Goal: Task Accomplishment & Management: Manage account settings

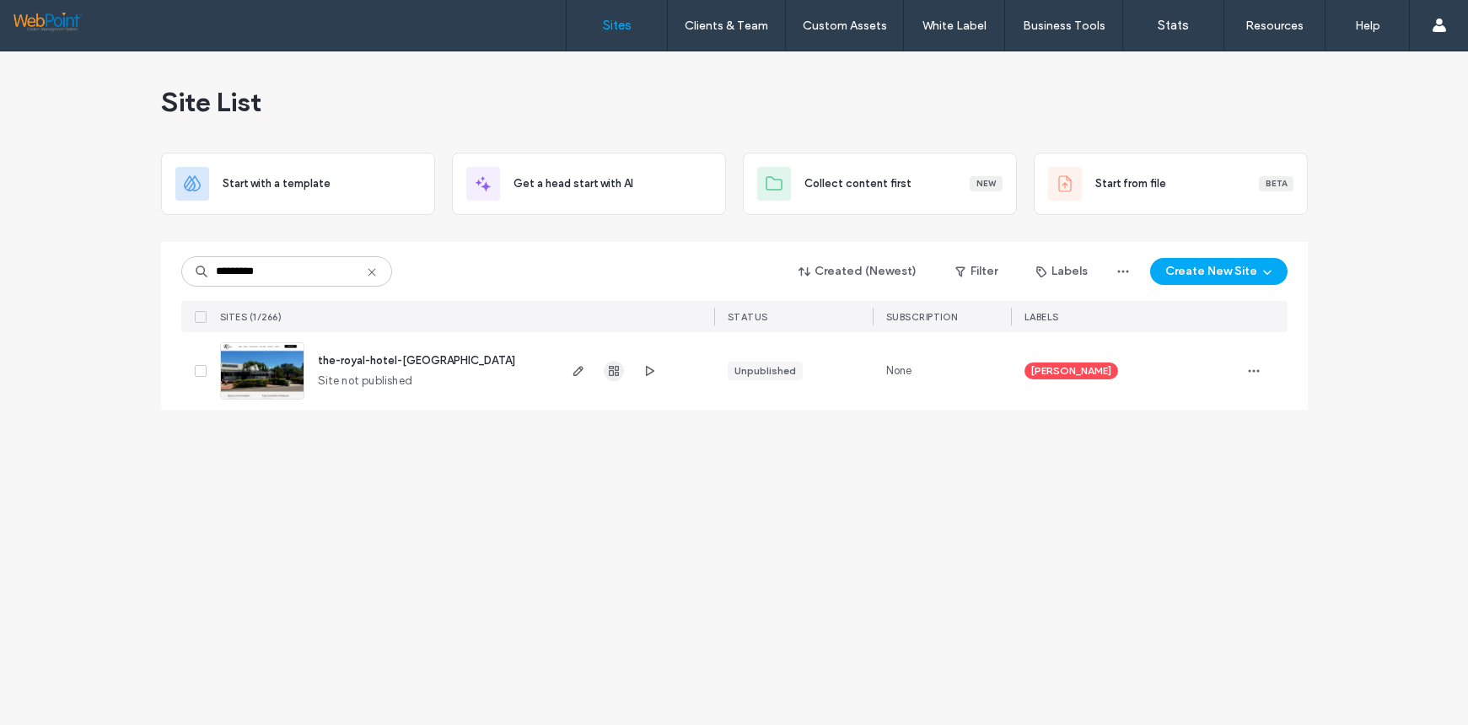
type input "*********"
click at [619, 371] on icon "button" at bounding box center [613, 370] width 13 height 13
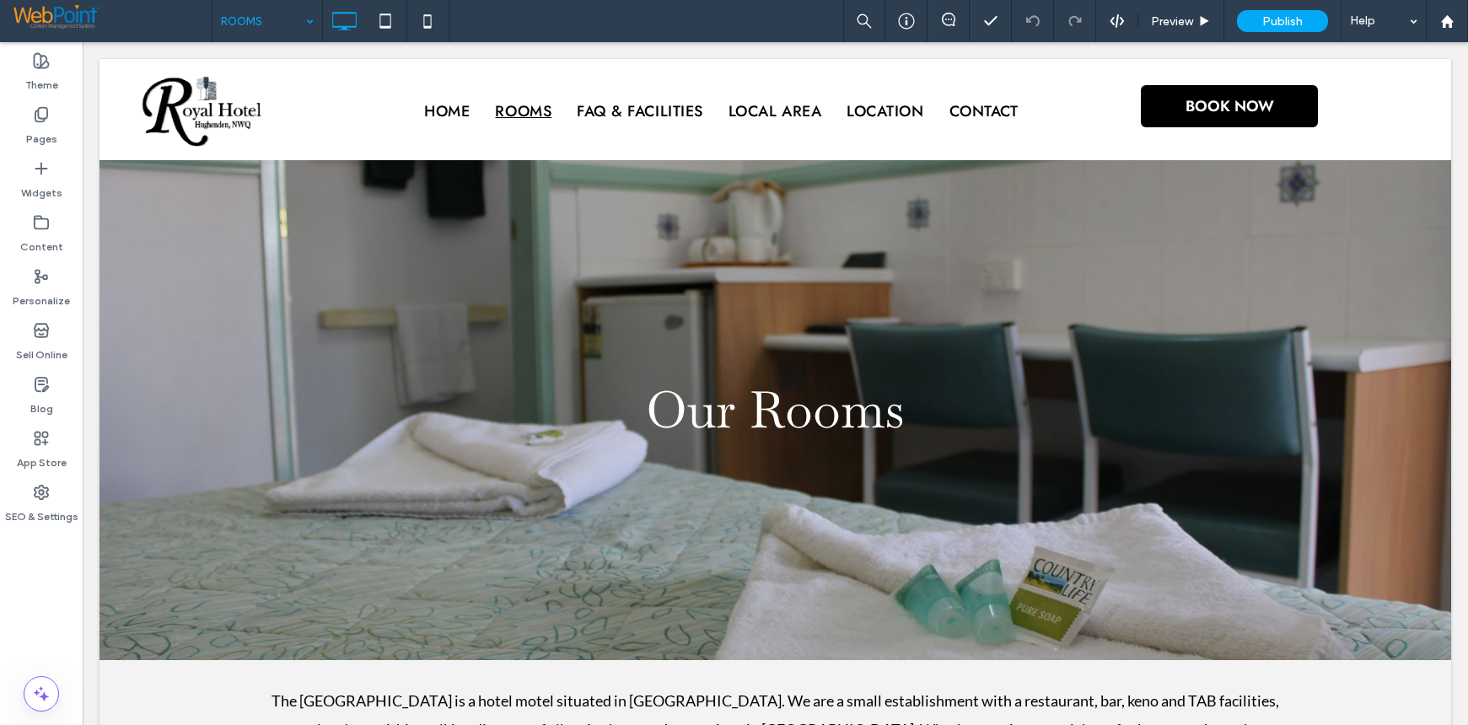
click at [232, 19] on input at bounding box center [263, 21] width 84 height 42
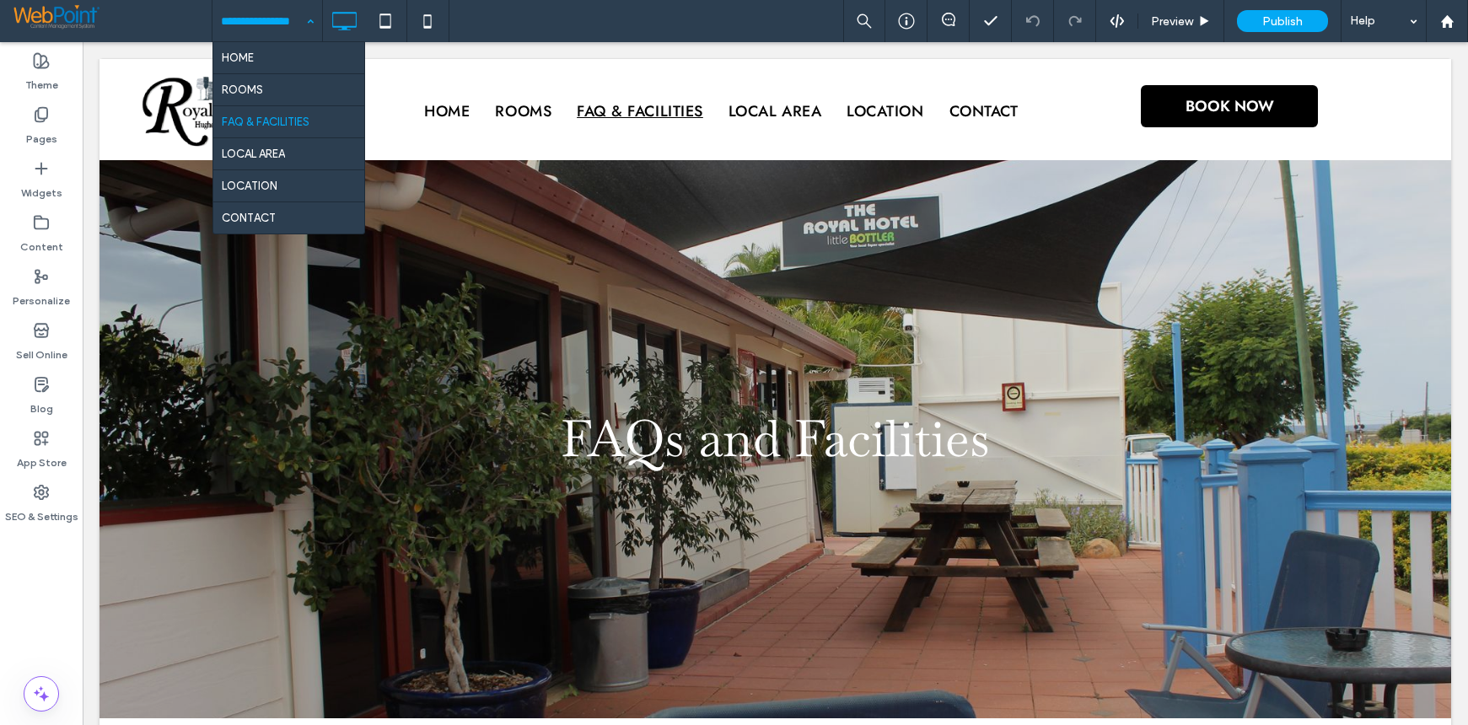
click at [229, 17] on input at bounding box center [263, 21] width 84 height 42
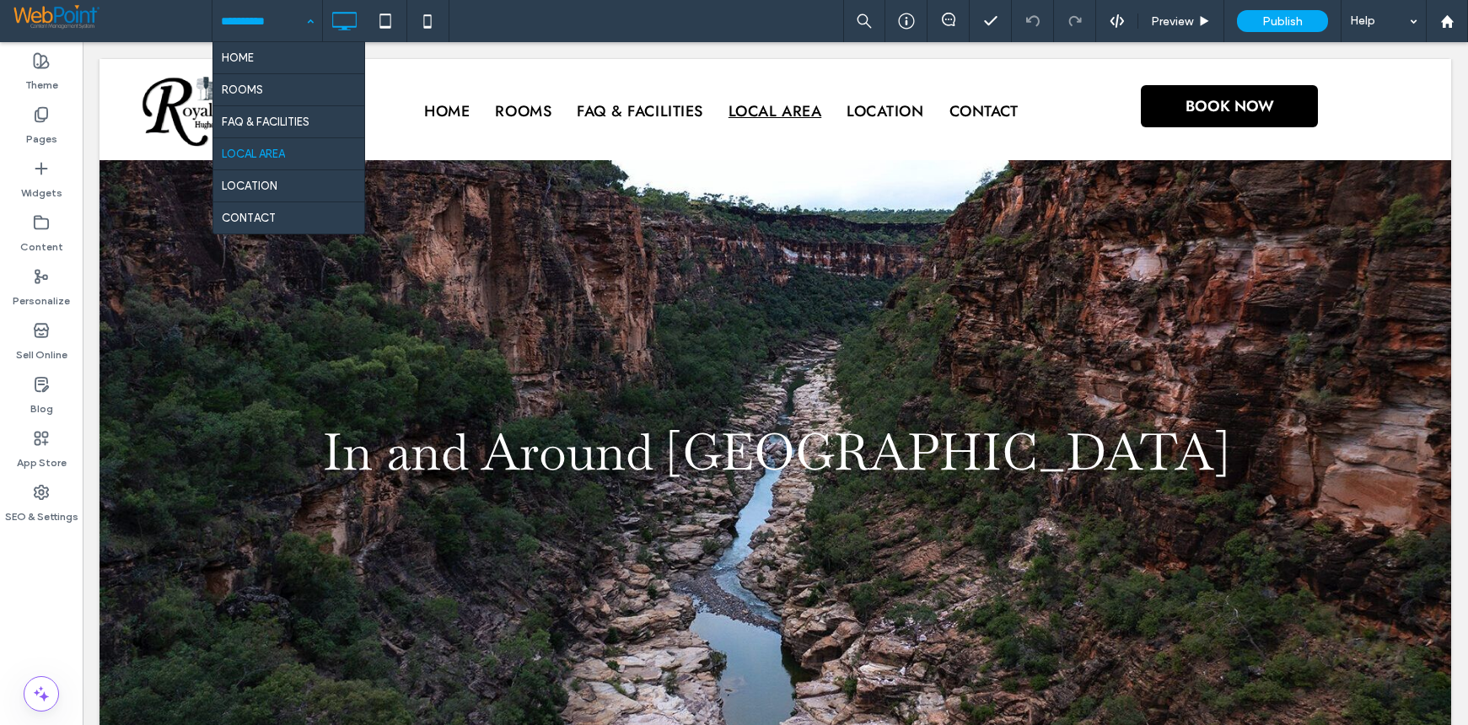
click at [240, 17] on input at bounding box center [263, 21] width 84 height 42
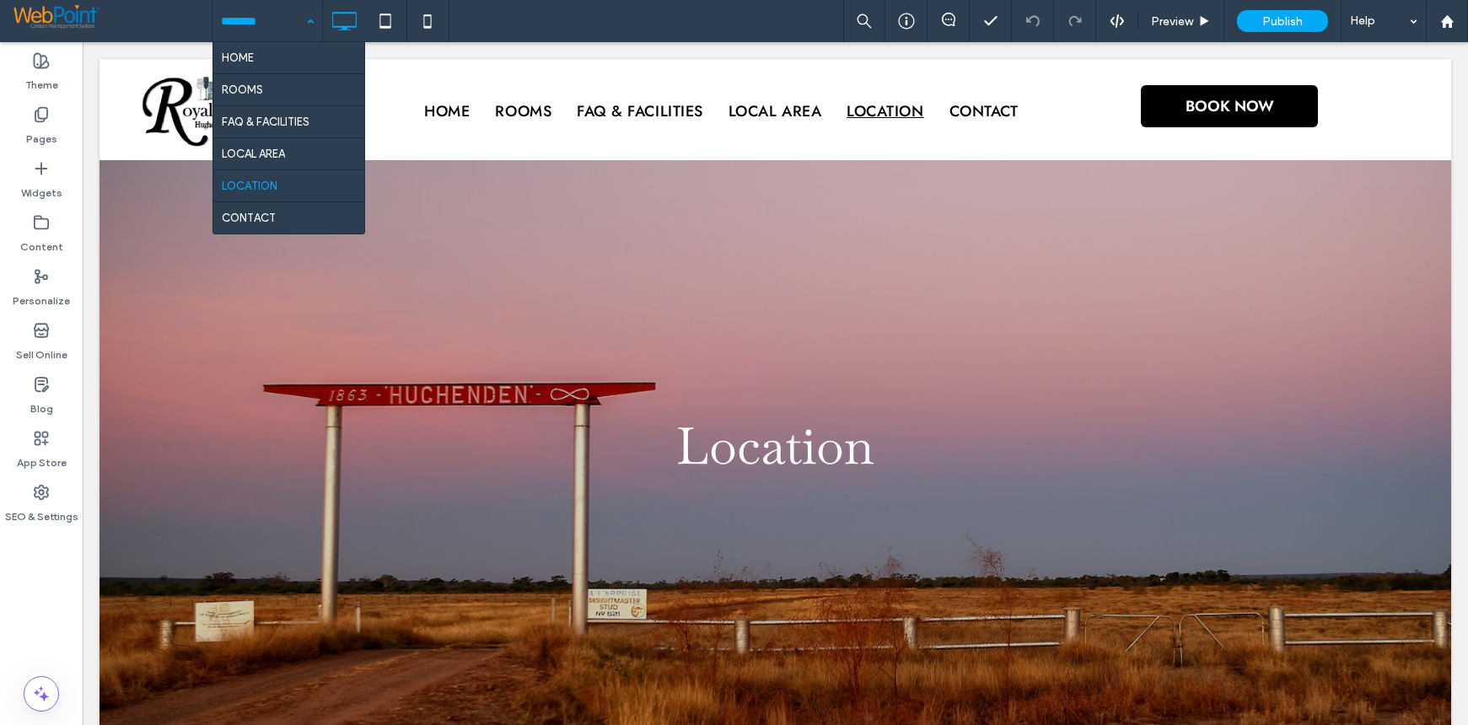
click at [244, 15] on input at bounding box center [263, 21] width 84 height 42
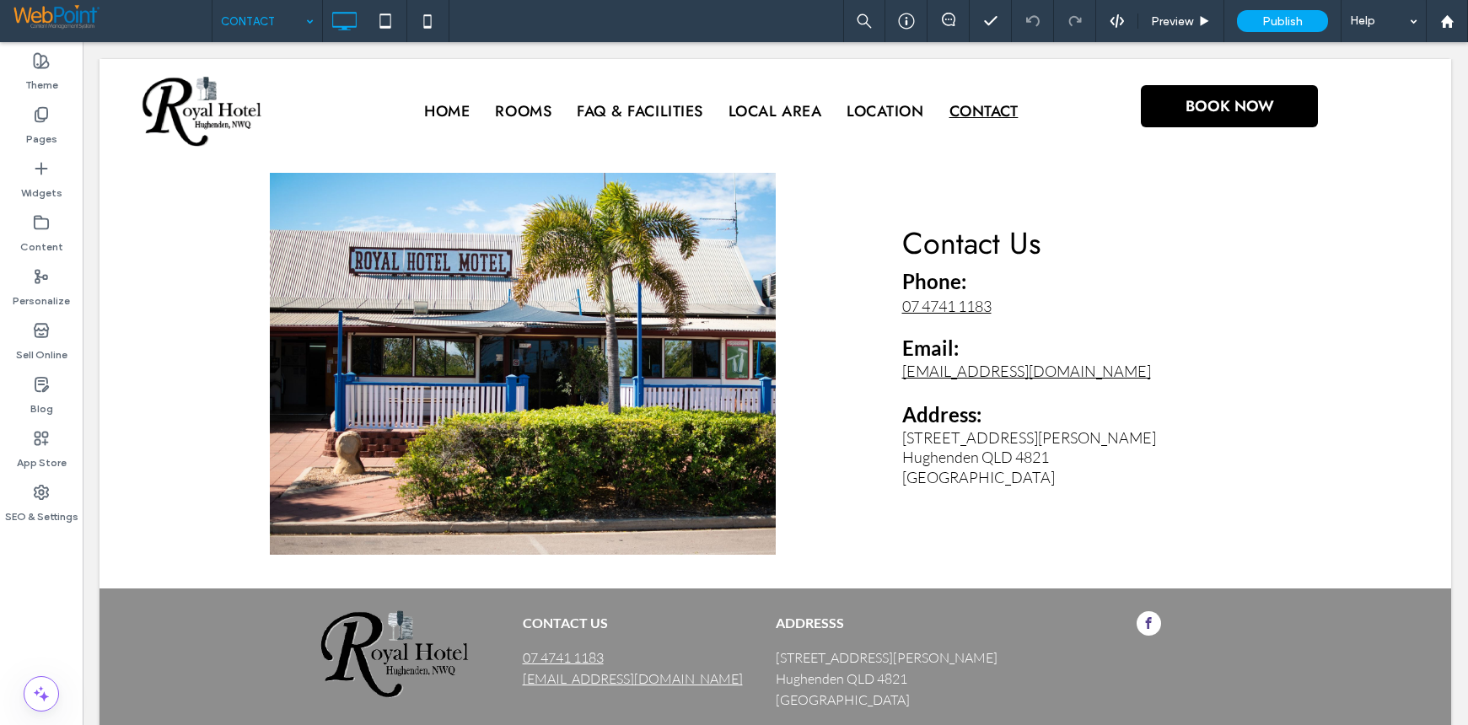
click at [224, 18] on input at bounding box center [263, 21] width 84 height 42
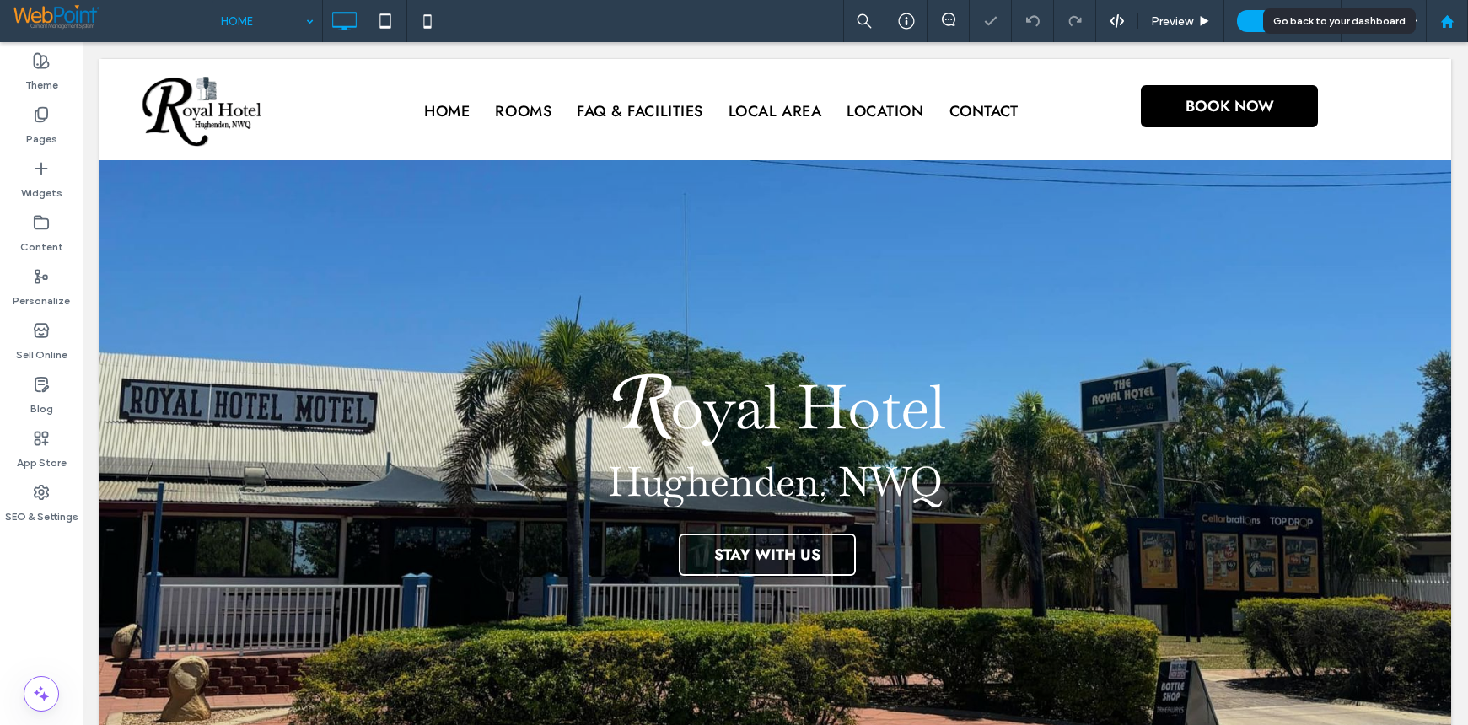
click at [1447, 19] on use at bounding box center [1447, 20] width 13 height 13
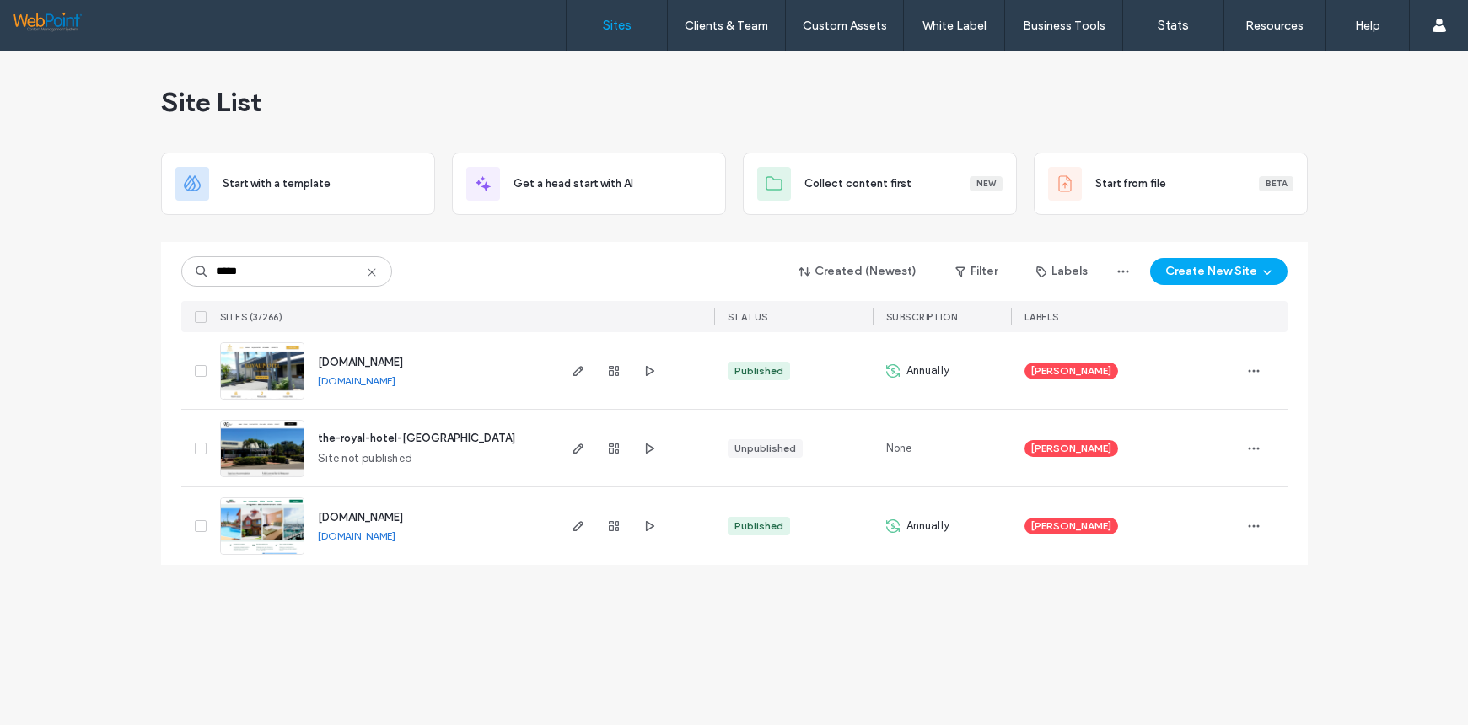
type input "*****"
click at [249, 439] on img at bounding box center [262, 478] width 83 height 115
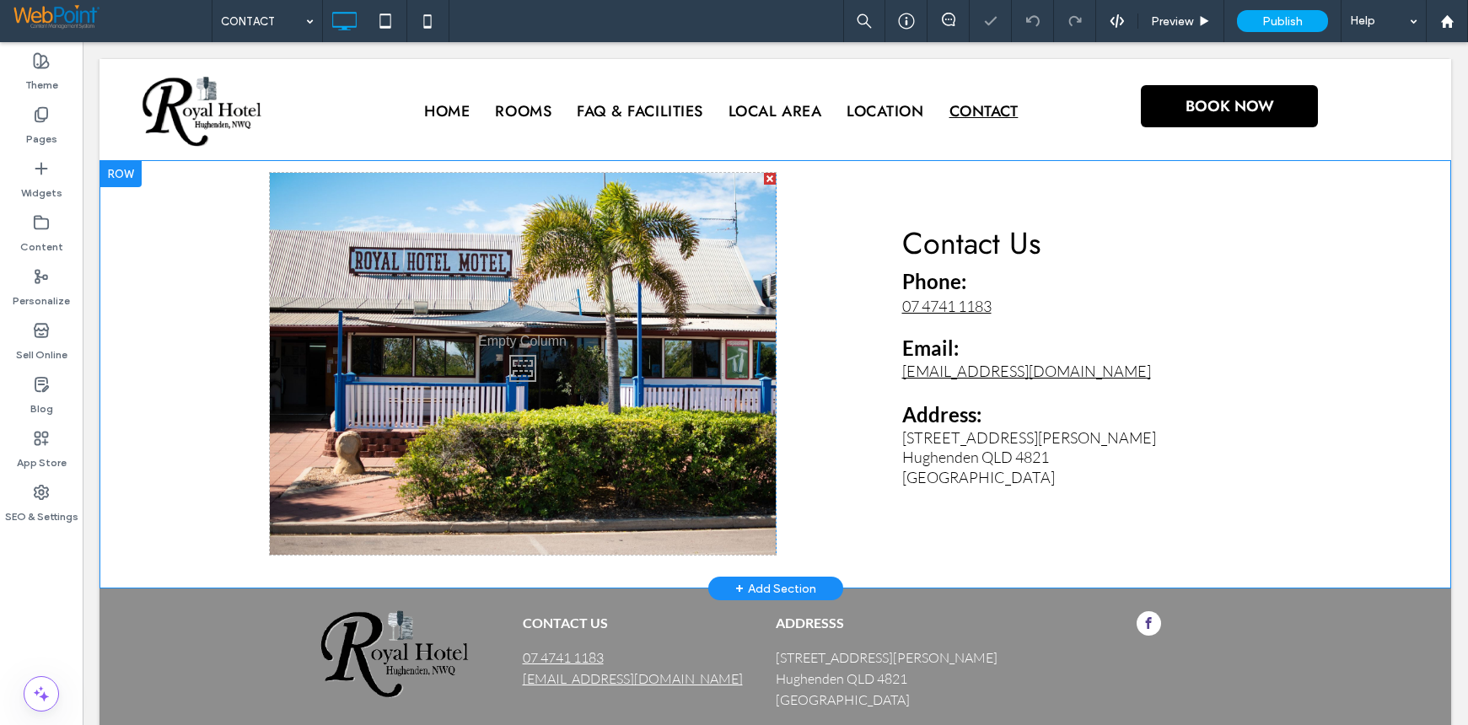
click at [300, 330] on div "Click To Paste" at bounding box center [523, 364] width 506 height 382
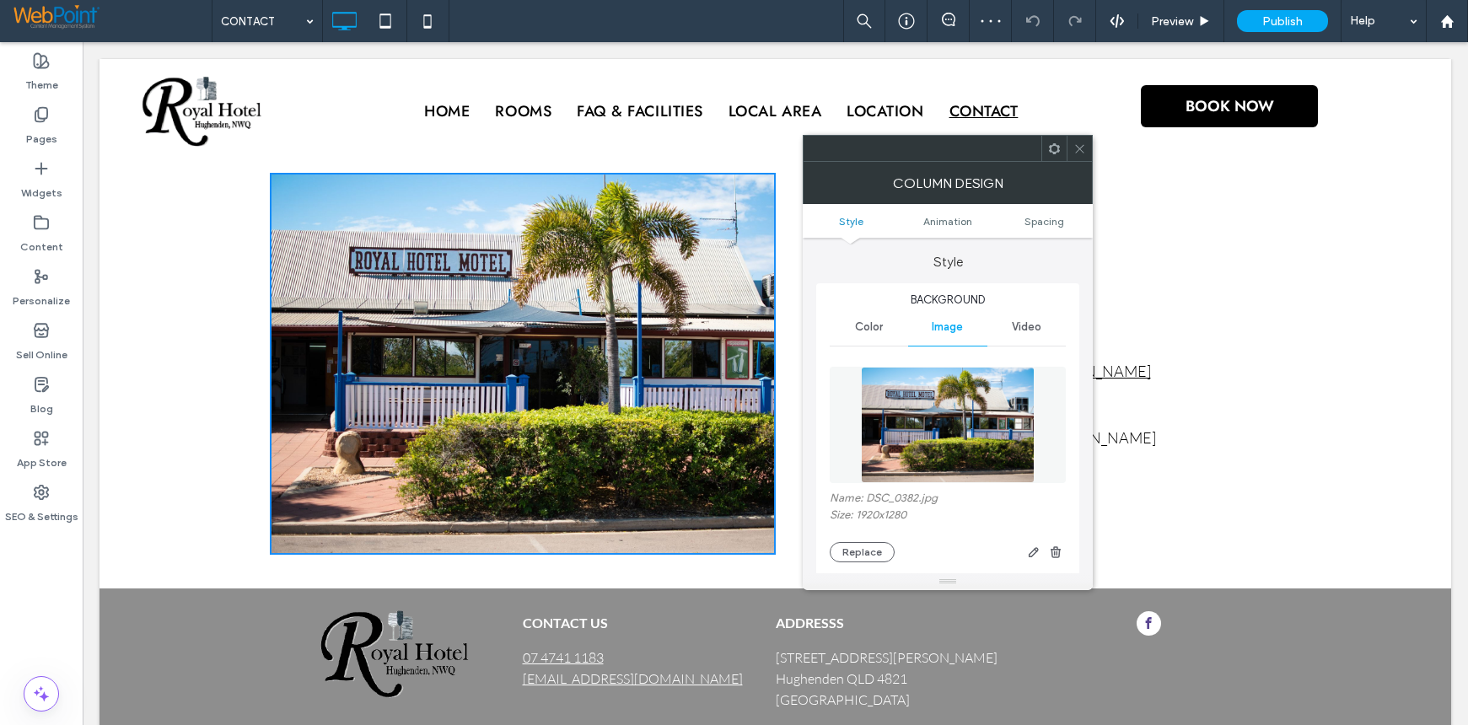
click at [1081, 144] on icon at bounding box center [1080, 149] width 13 height 13
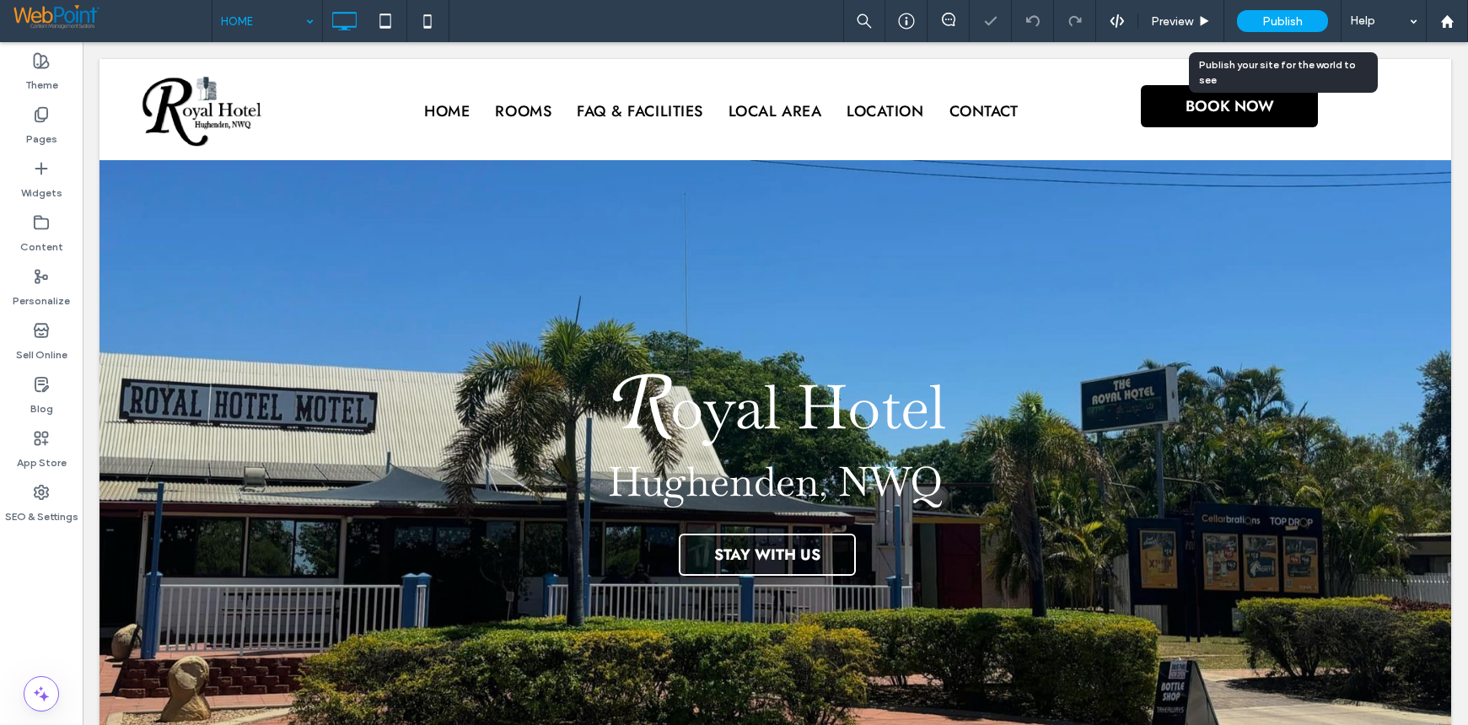
click at [1274, 9] on div "Publish" at bounding box center [1282, 21] width 91 height 42
click at [1289, 19] on span "Publish" at bounding box center [1283, 21] width 40 height 14
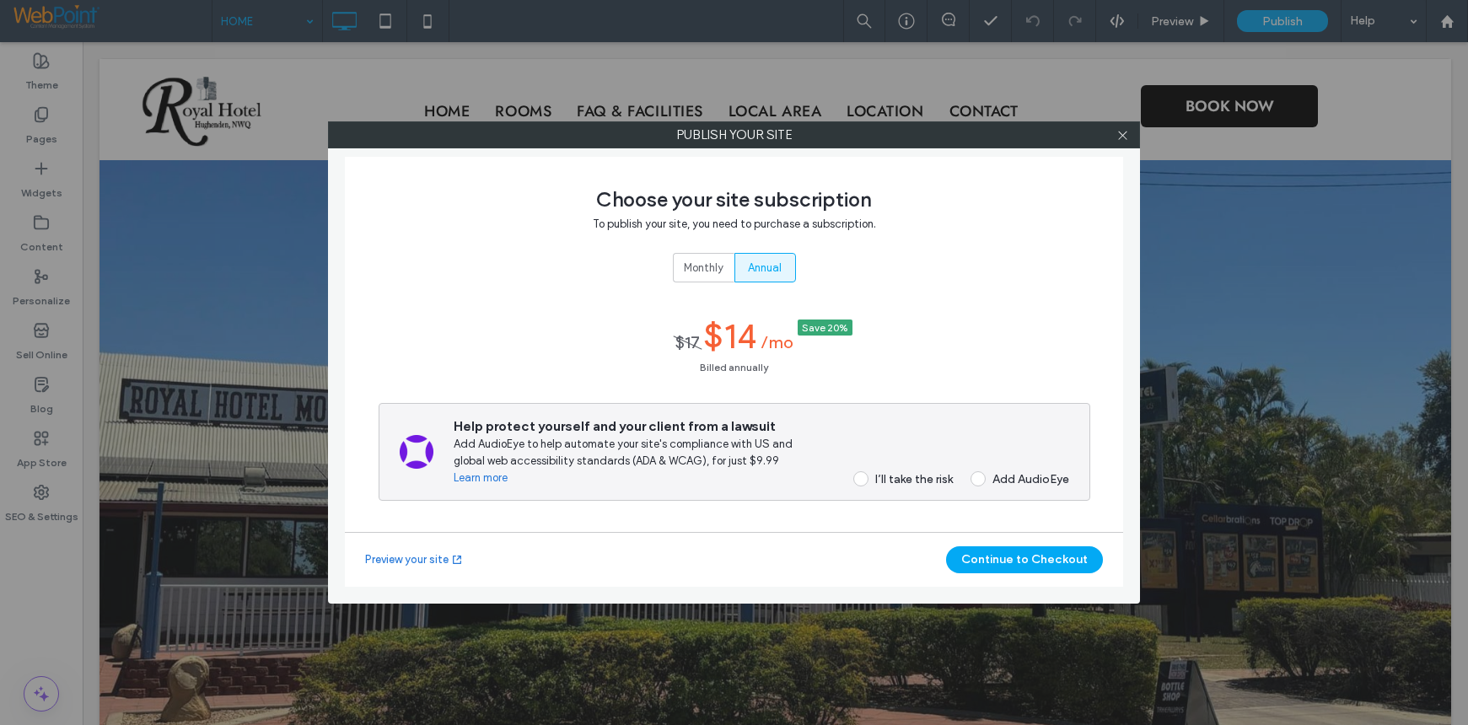
click at [861, 477] on span at bounding box center [861, 478] width 15 height 15
click at [1009, 568] on button "Continue to Checkout" at bounding box center [1024, 560] width 157 height 27
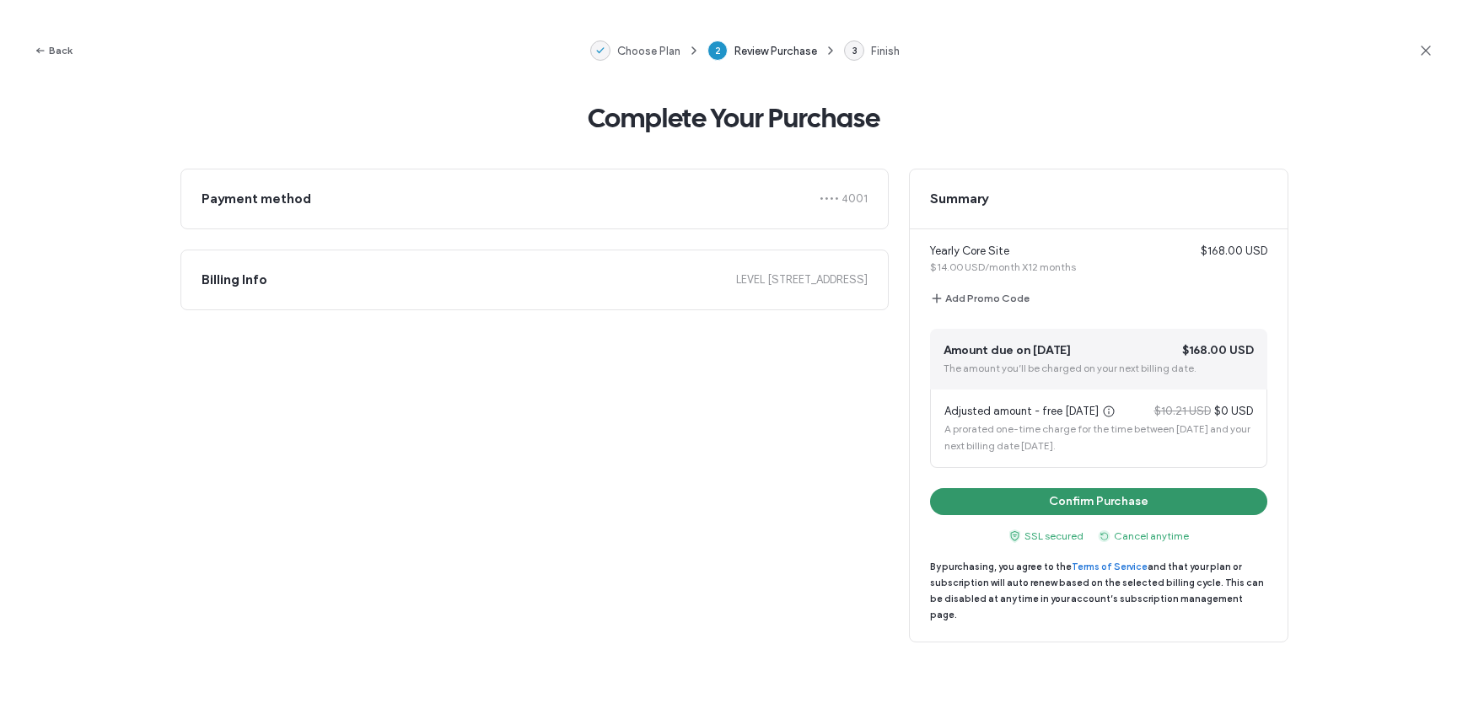
click at [1098, 507] on button "Confirm Purchase" at bounding box center [1098, 501] width 337 height 27
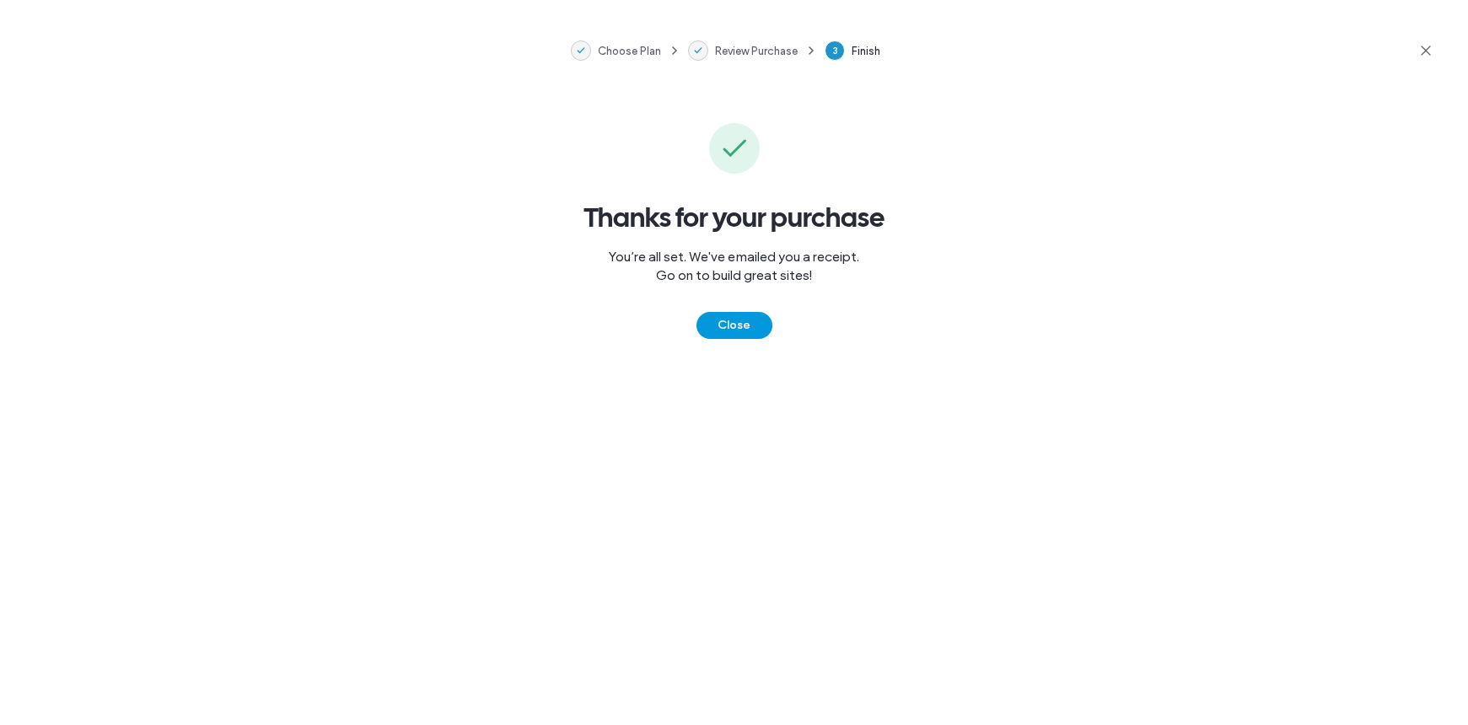
click at [754, 326] on button "Close" at bounding box center [735, 325] width 76 height 27
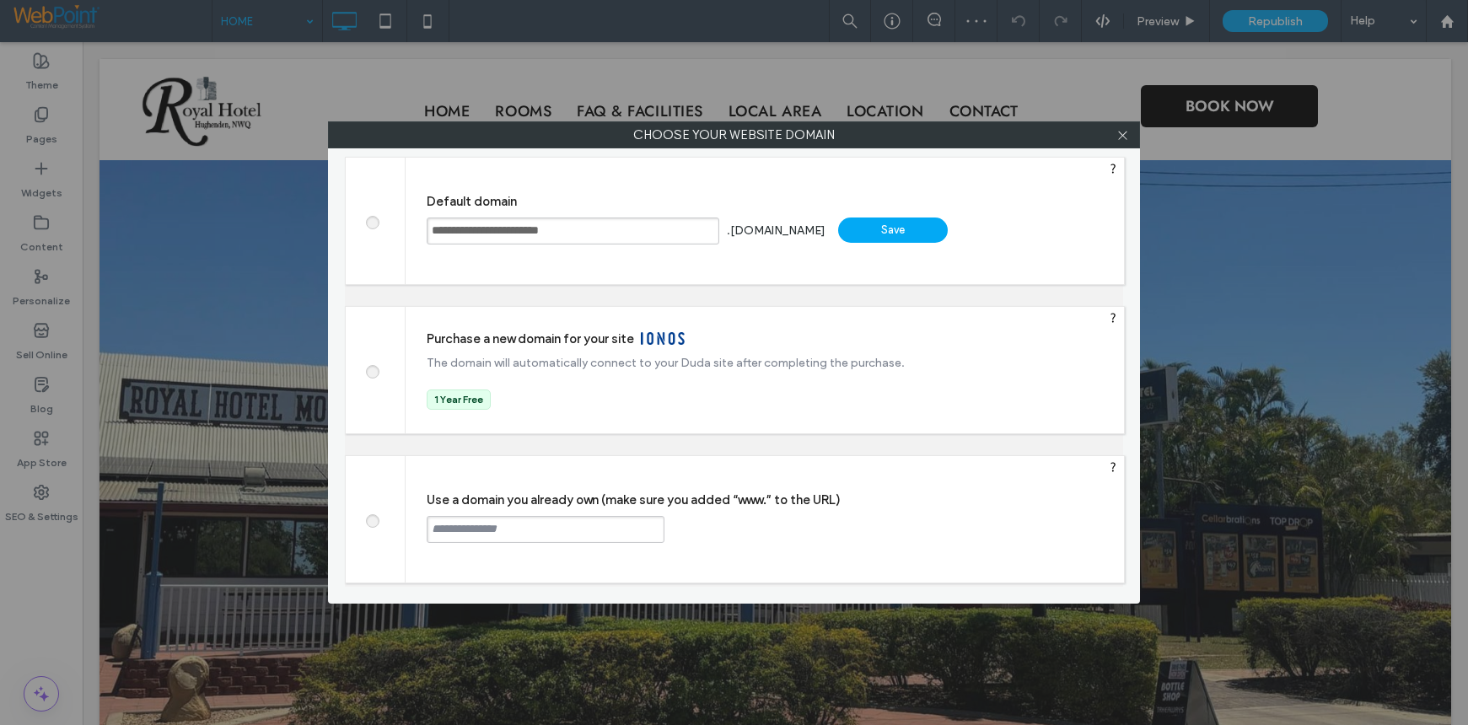
click at [372, 525] on span at bounding box center [372, 519] width 0 height 13
click at [474, 534] on input "text" at bounding box center [546, 529] width 238 height 27
paste input "**********"
type input "**********"
click at [746, 526] on div "Continue" at bounding box center [729, 528] width 110 height 25
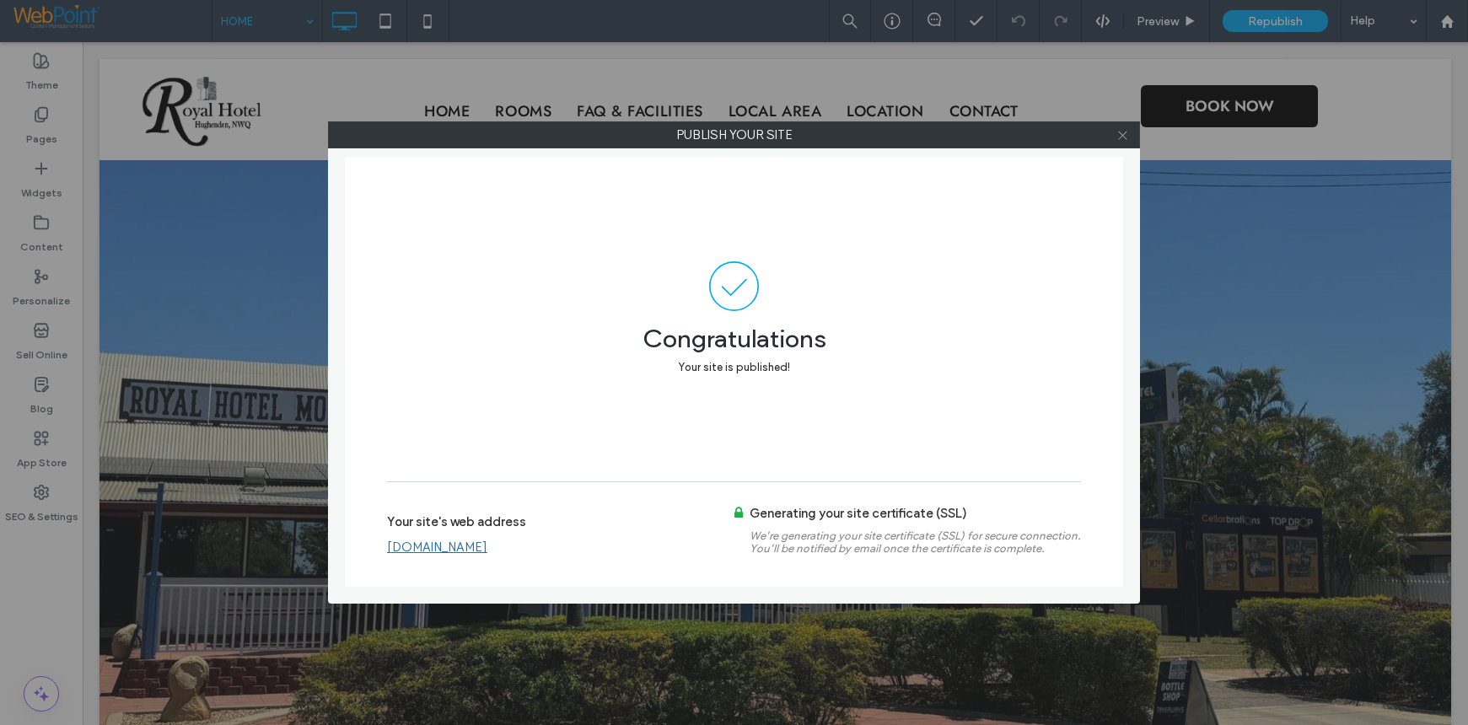
click at [1119, 135] on icon at bounding box center [1123, 135] width 13 height 13
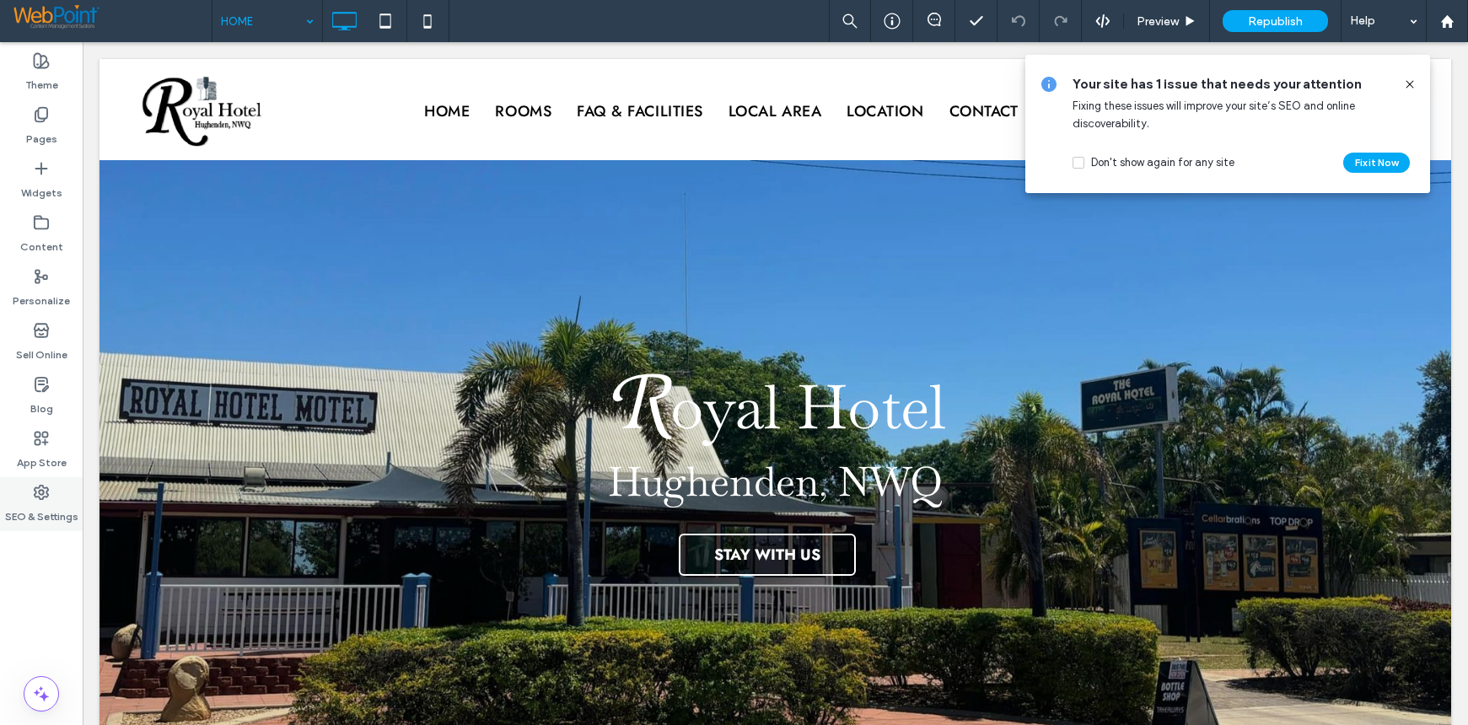
click at [42, 497] on icon at bounding box center [41, 492] width 17 height 17
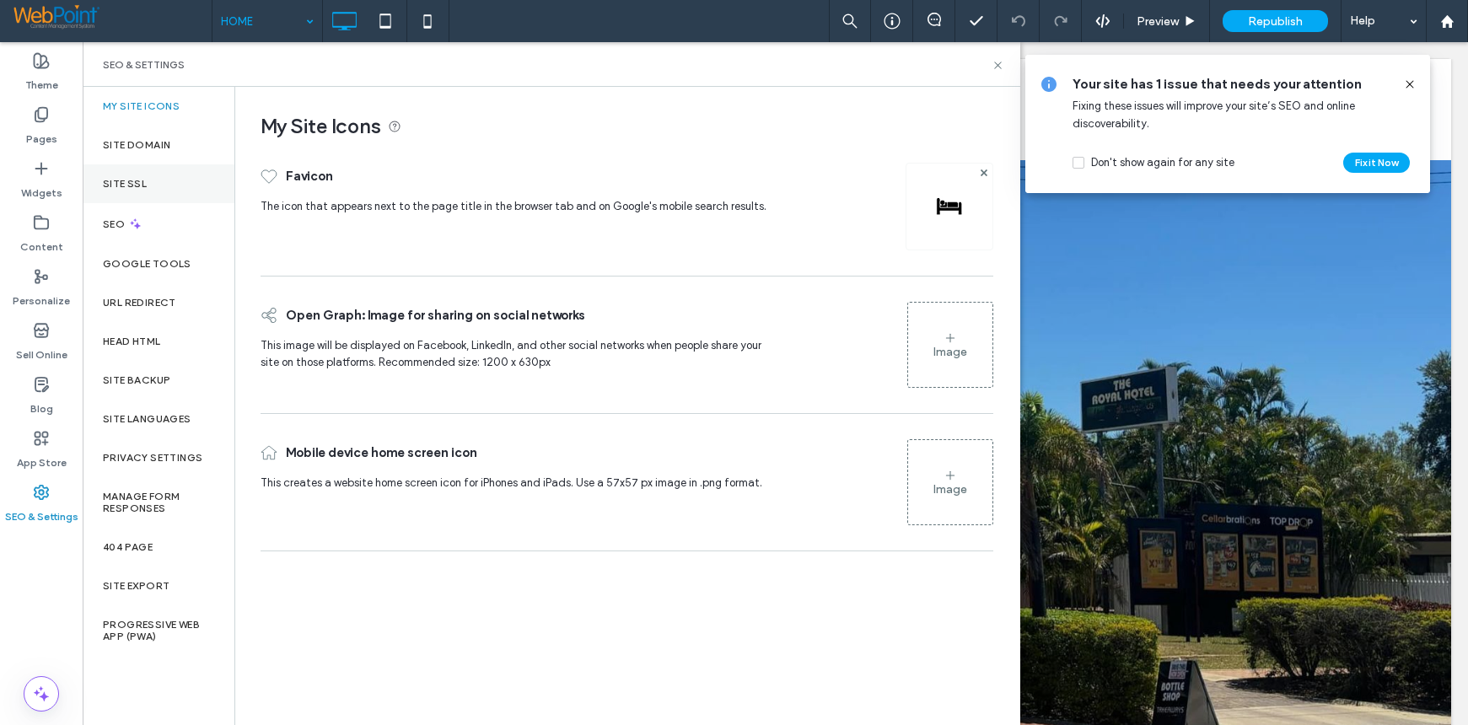
click at [133, 183] on label "Site SSL" at bounding box center [125, 184] width 44 height 12
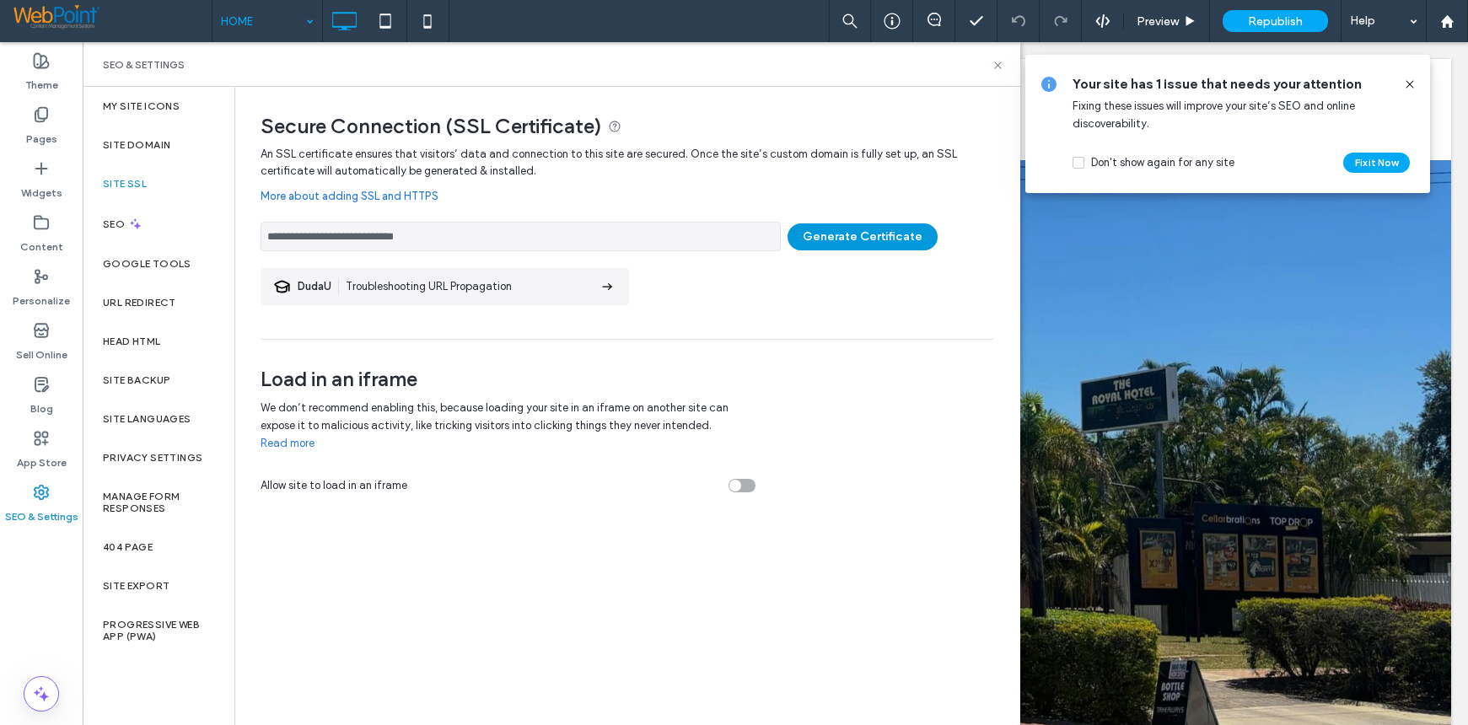
click at [847, 238] on button "Generate Certificate" at bounding box center [863, 236] width 150 height 27
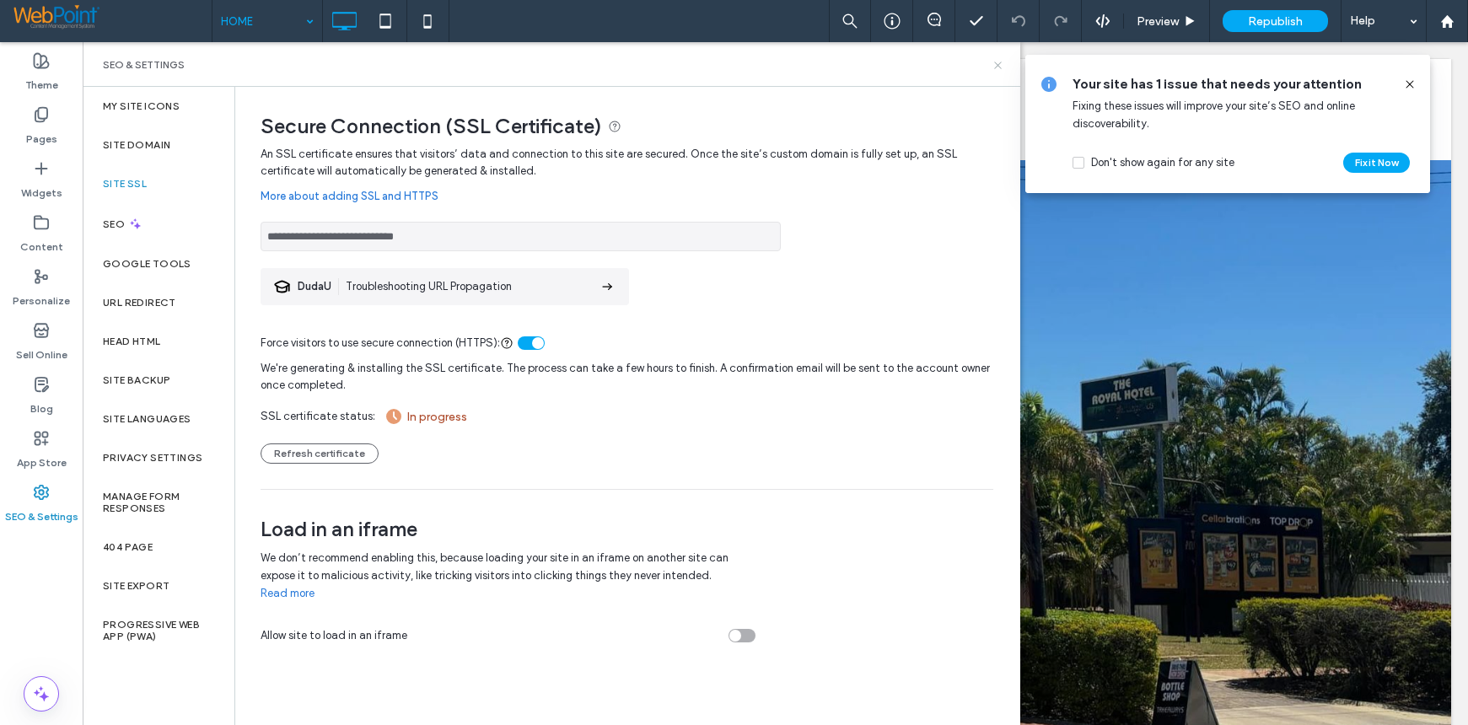
click at [997, 63] on use at bounding box center [997, 65] width 7 height 7
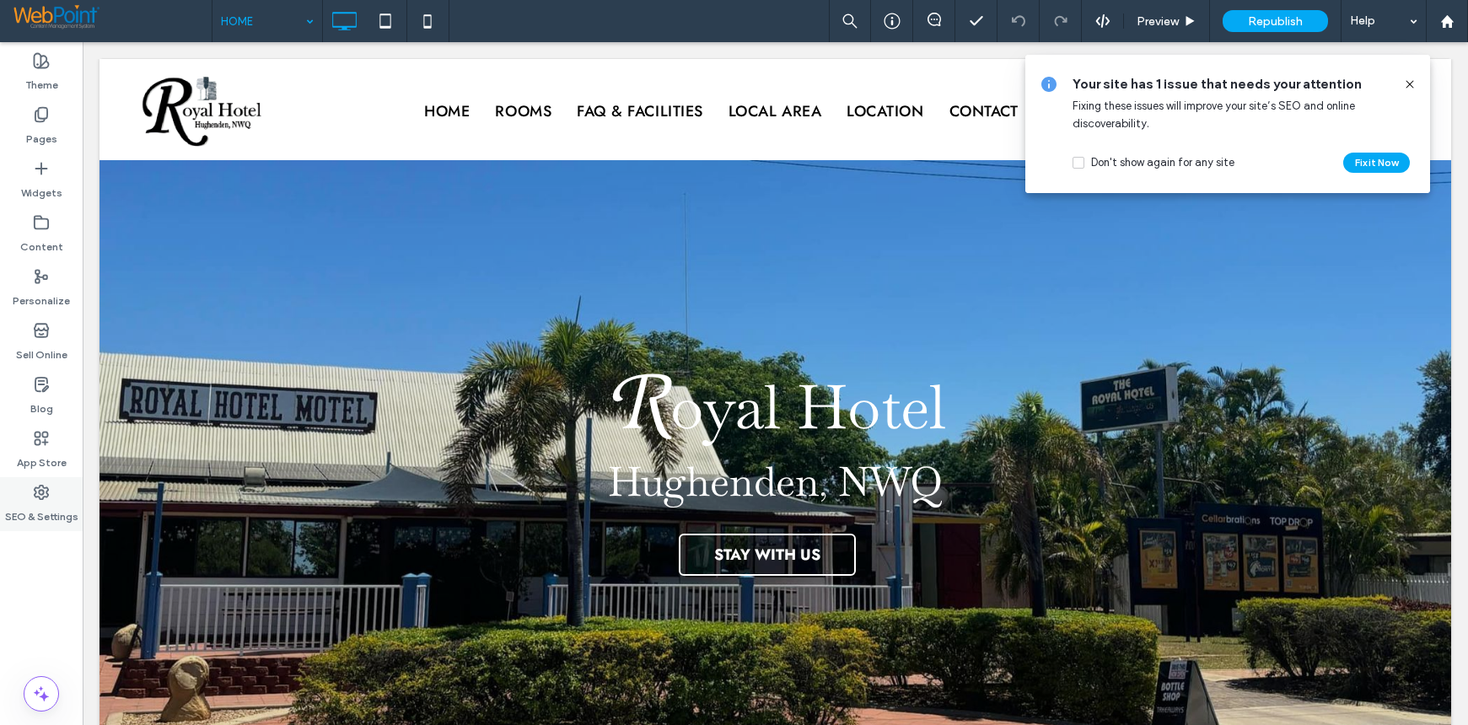
click at [39, 524] on label "SEO & Settings" at bounding box center [41, 513] width 73 height 24
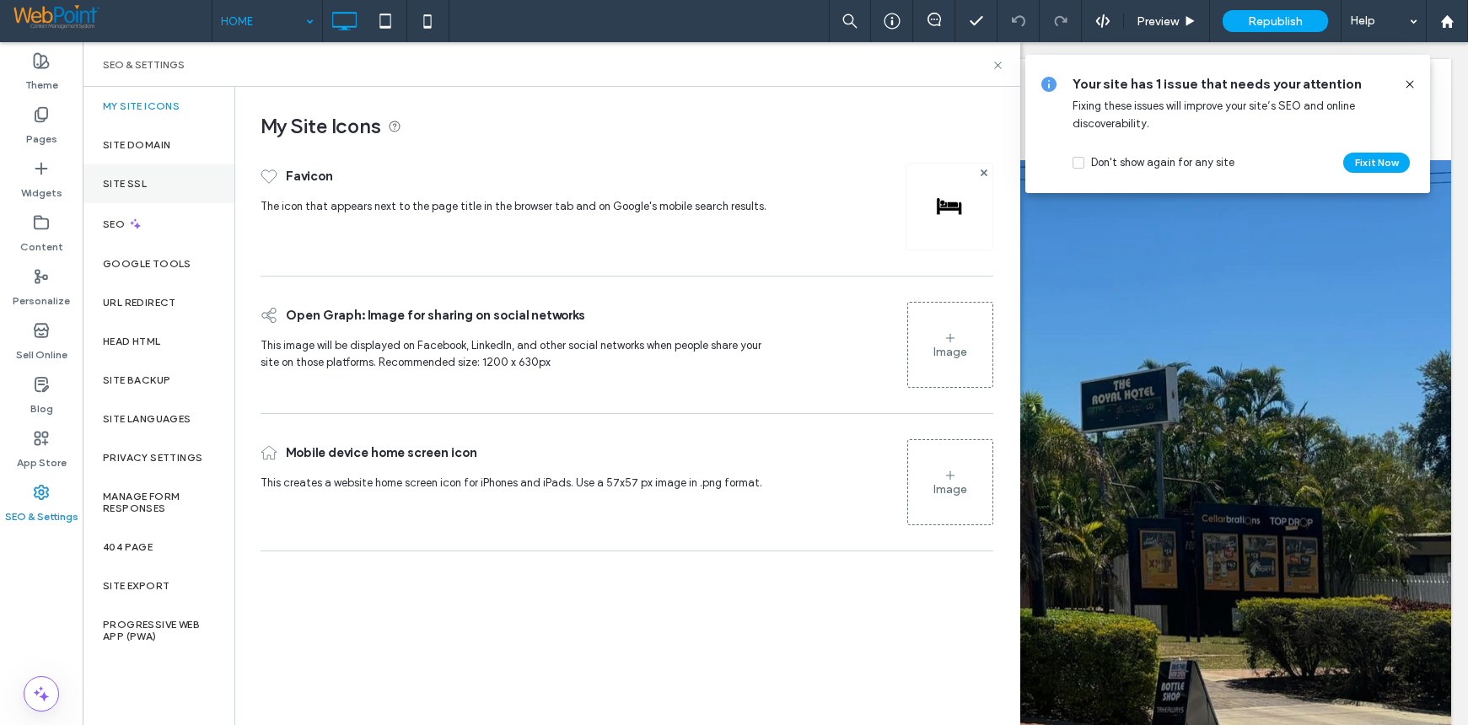
click at [143, 178] on label "Site SSL" at bounding box center [125, 184] width 44 height 12
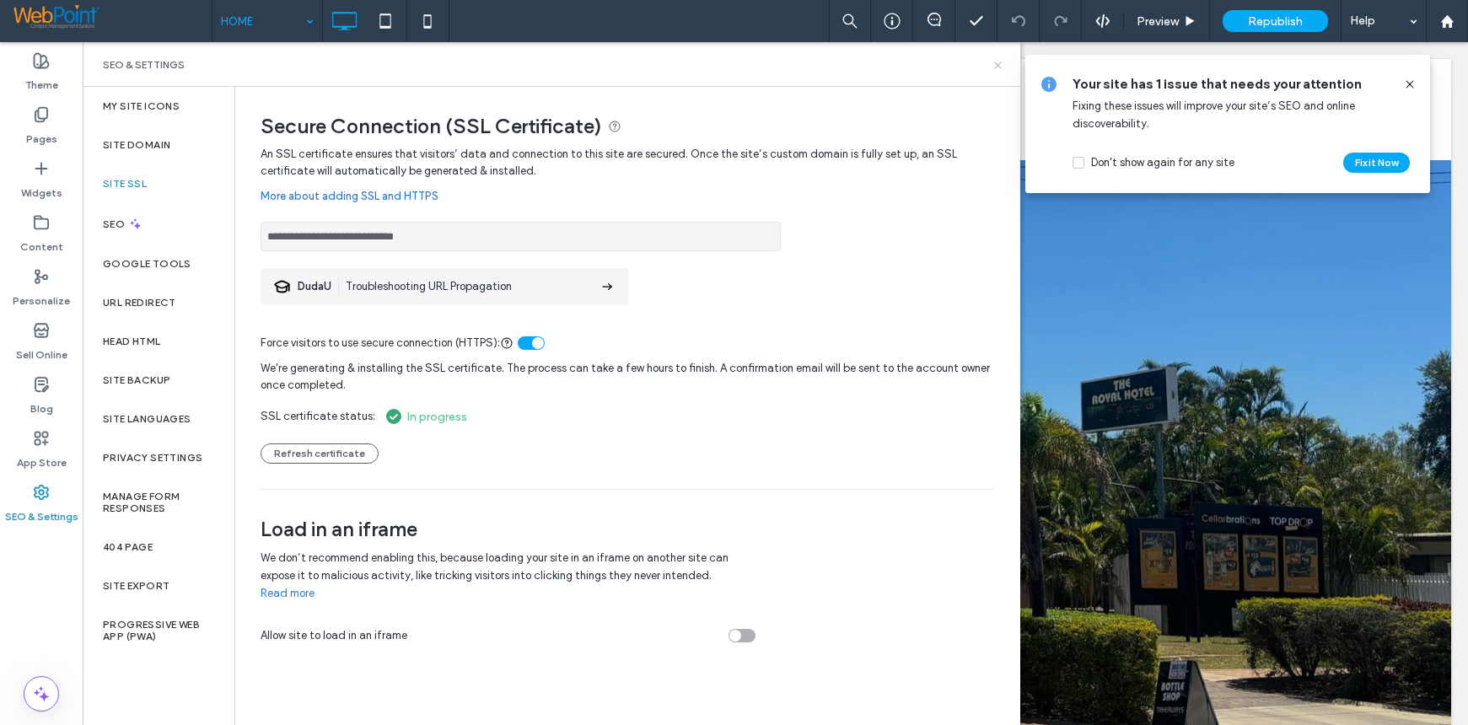
click at [995, 63] on icon at bounding box center [998, 65] width 13 height 13
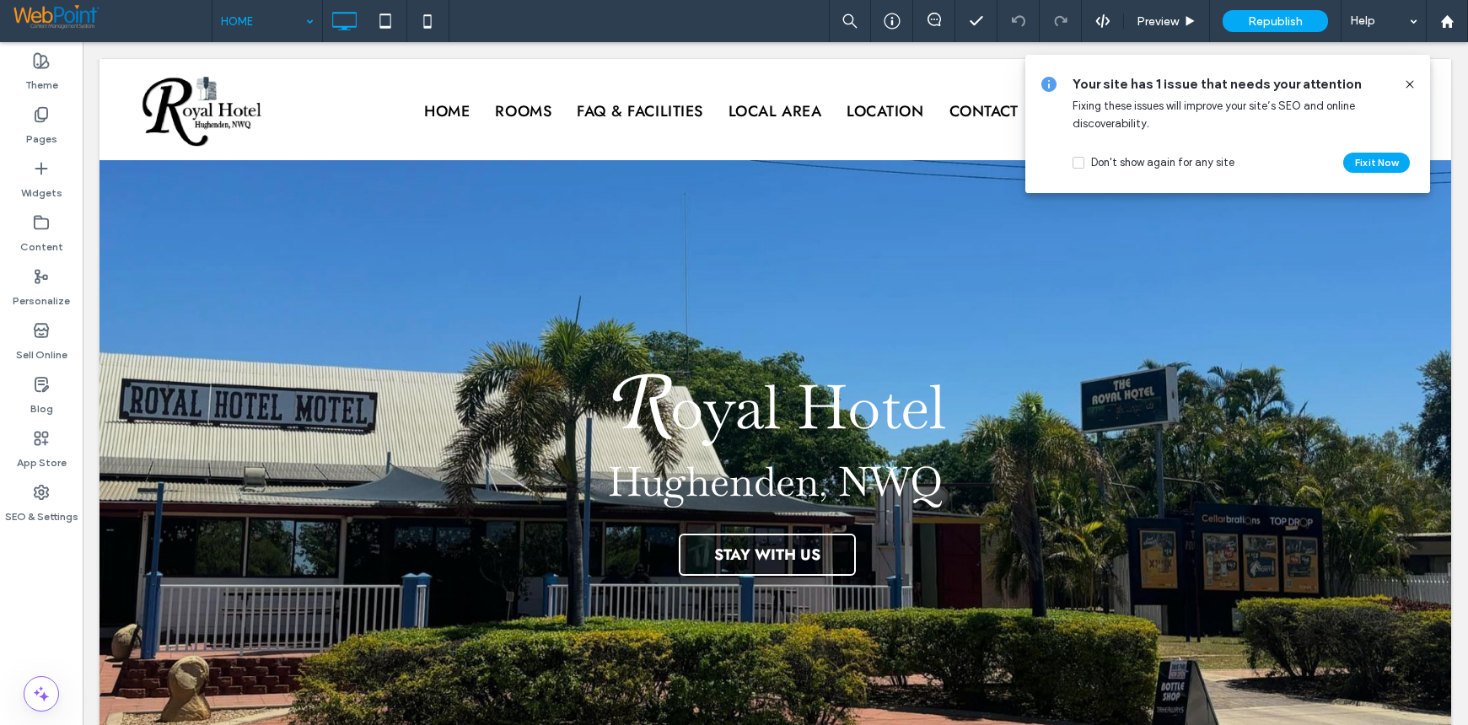
click at [1406, 82] on icon at bounding box center [1409, 84] width 13 height 13
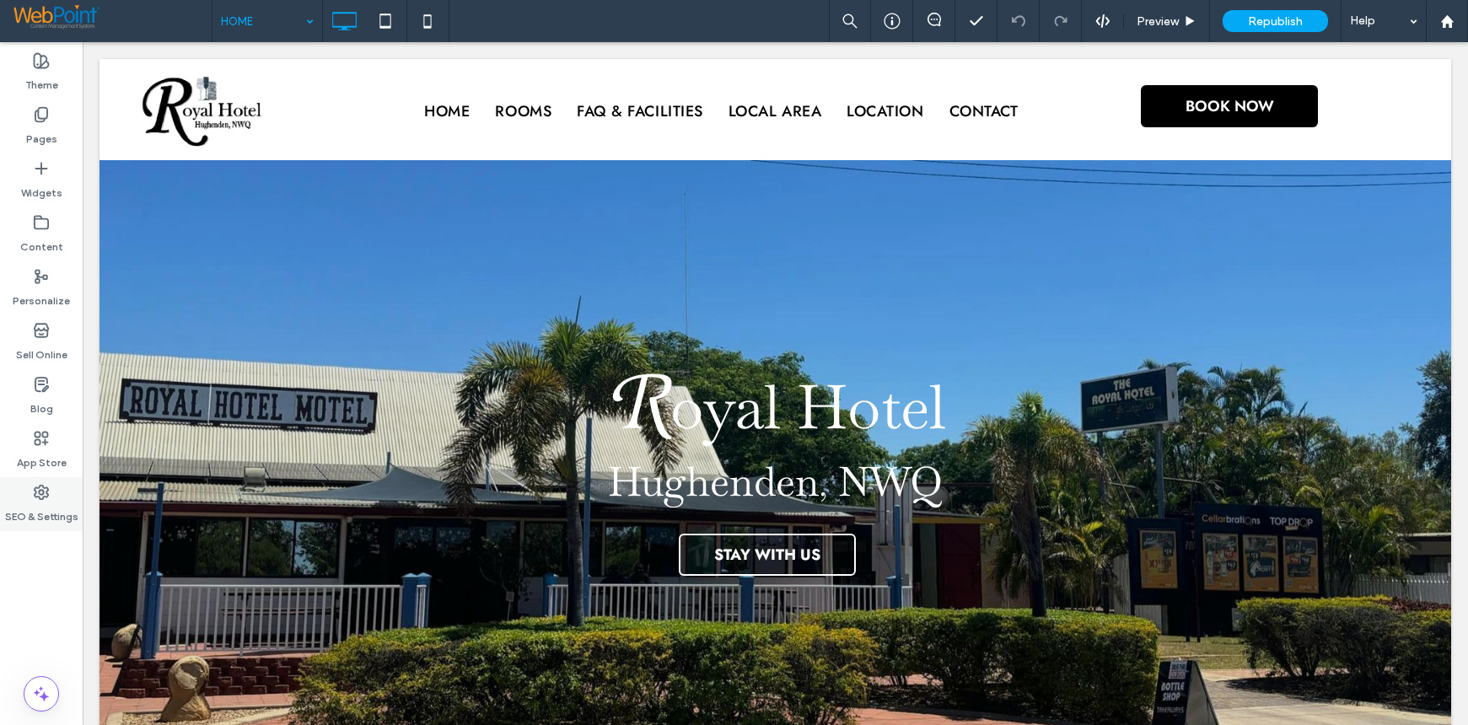
click at [46, 490] on icon at bounding box center [41, 492] width 17 height 17
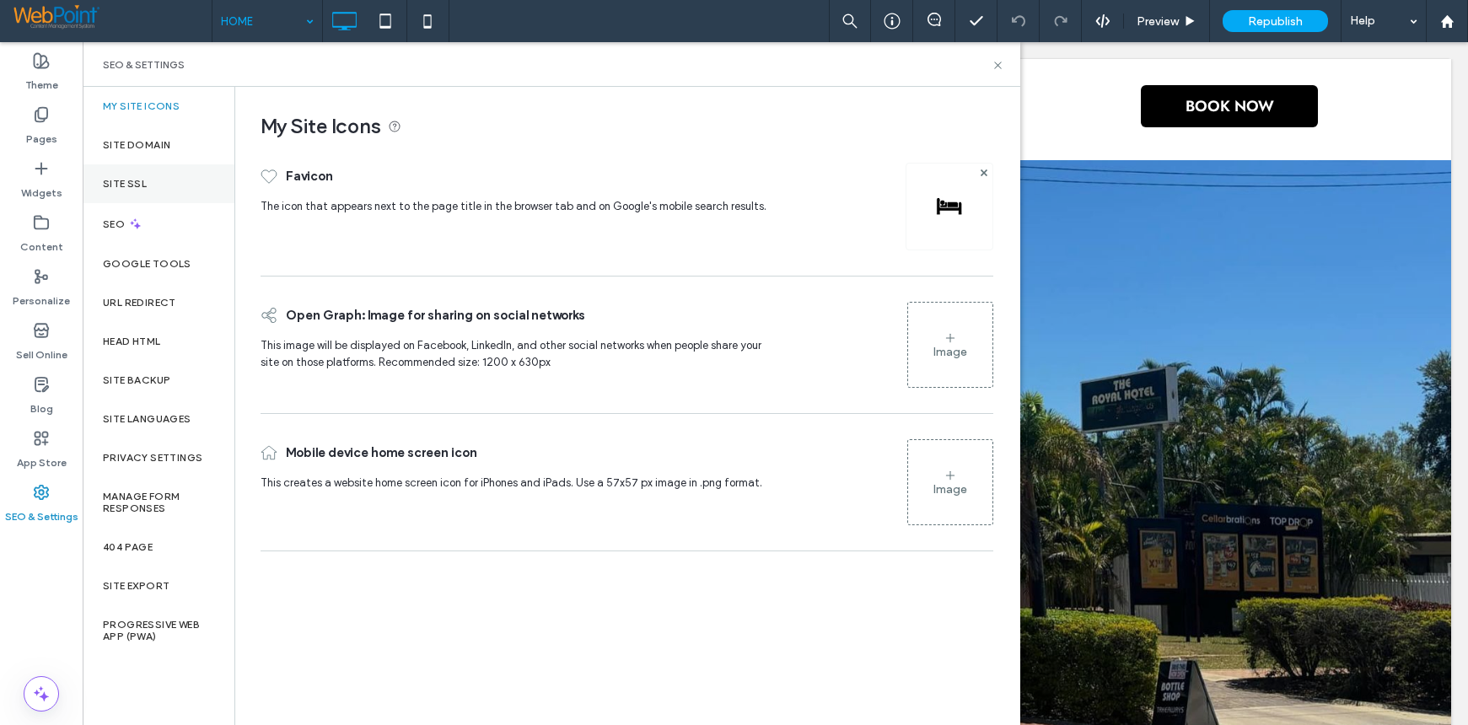
click at [119, 179] on label "Site SSL" at bounding box center [125, 184] width 44 height 12
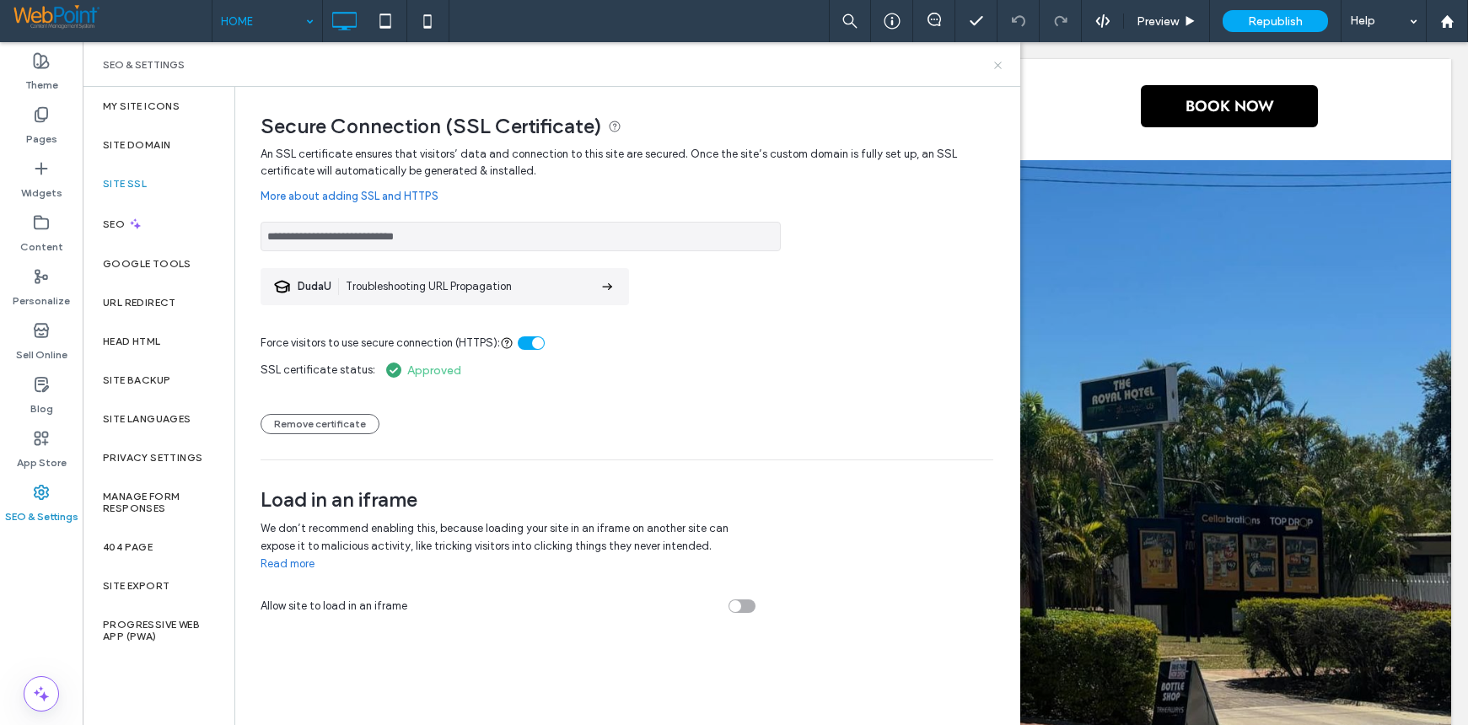
click at [1002, 68] on icon at bounding box center [998, 65] width 13 height 13
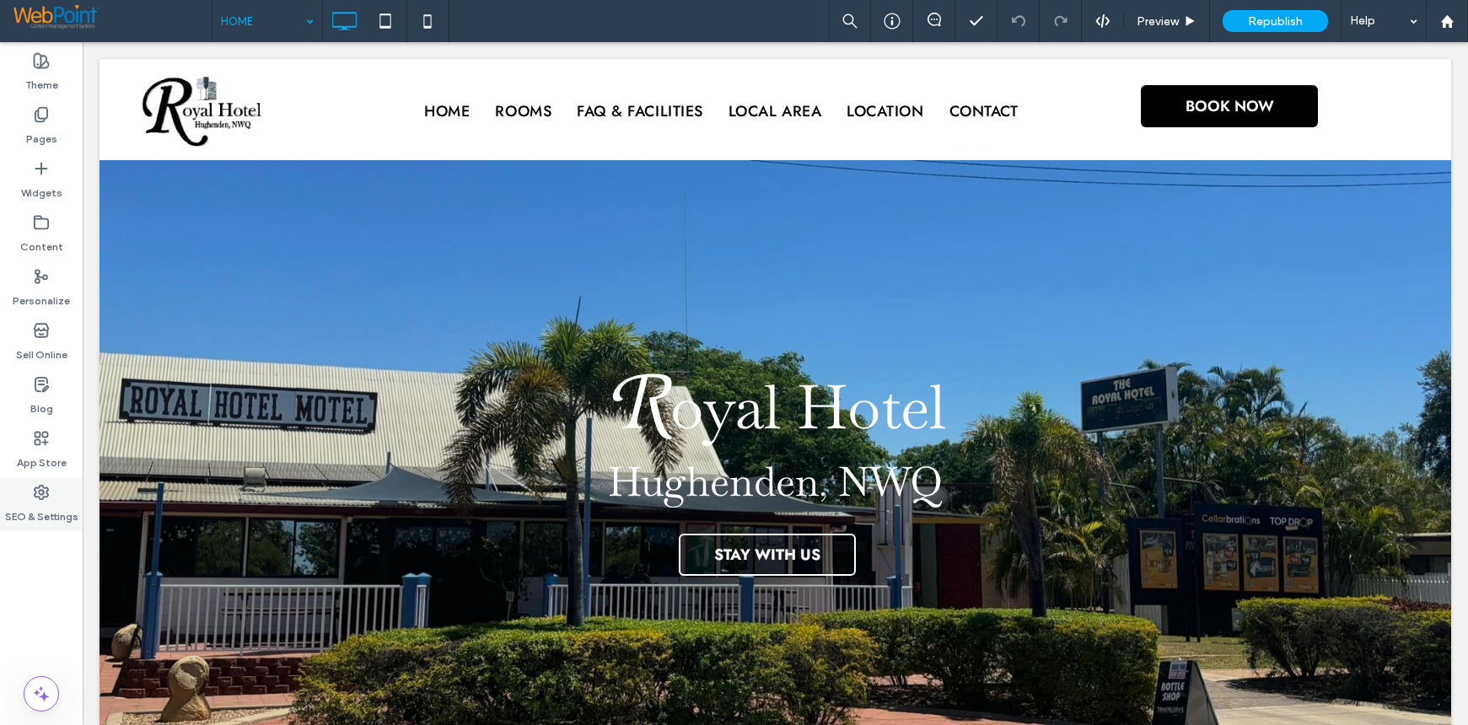
click at [35, 497] on use at bounding box center [41, 492] width 13 height 13
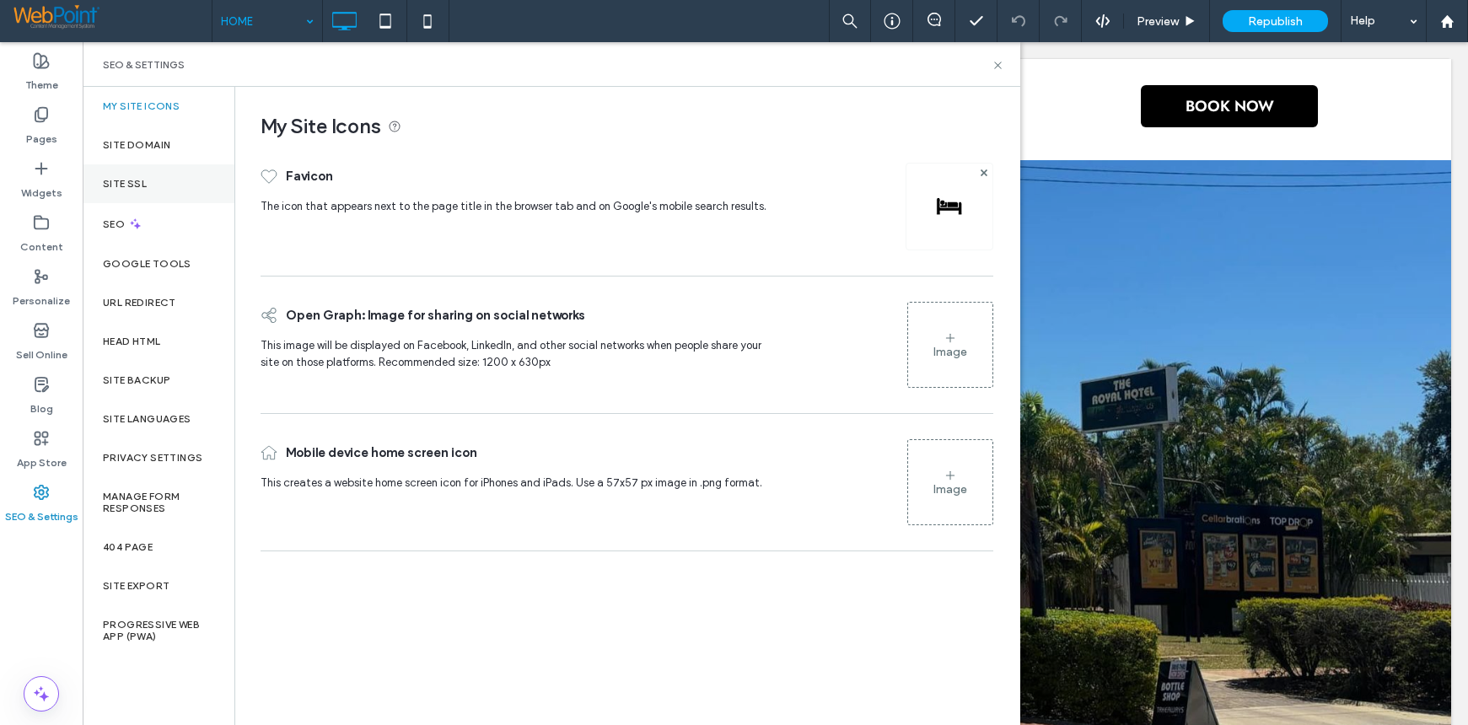
click at [115, 182] on label "Site SSL" at bounding box center [125, 184] width 44 height 12
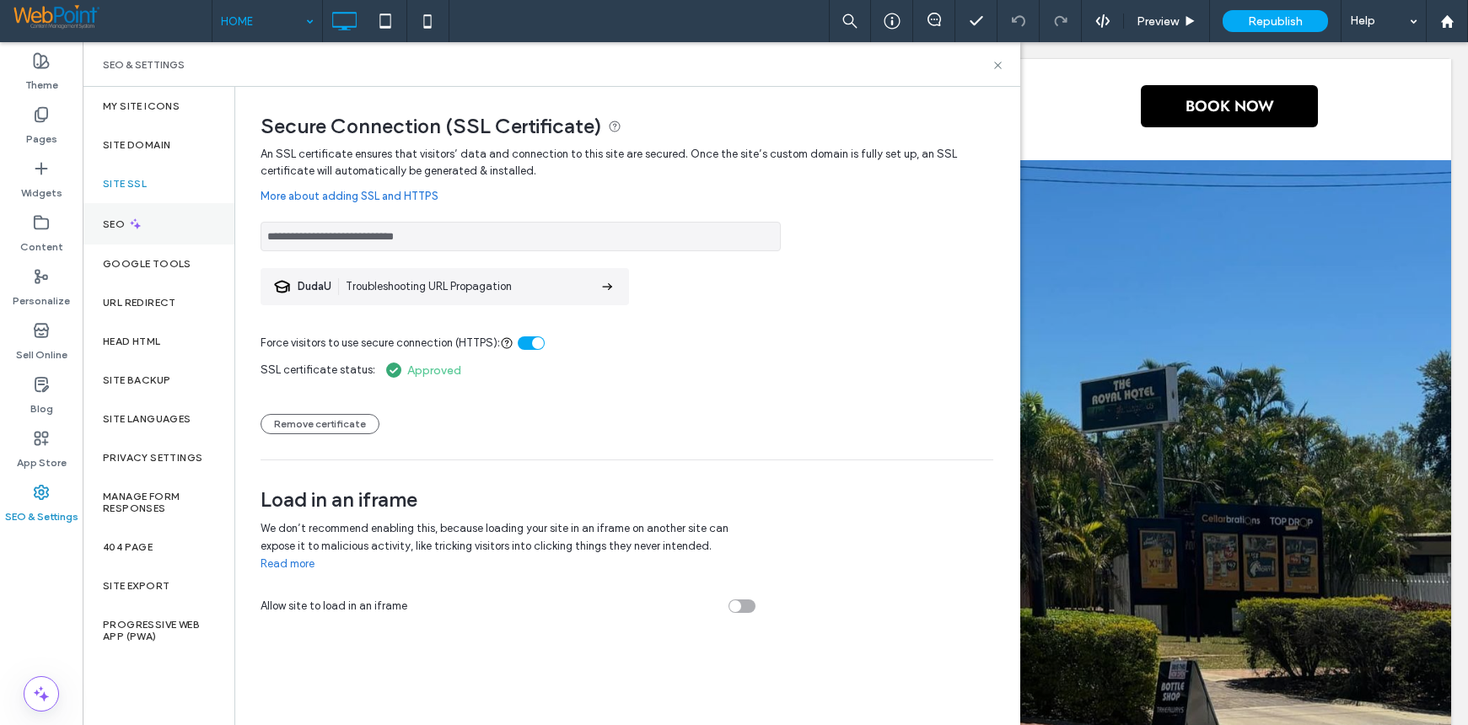
drag, startPoint x: 466, startPoint y: 241, endPoint x: 116, endPoint y: 228, distance: 351.1
click at [116, 228] on div "**********" at bounding box center [552, 406] width 938 height 638
